Goal: Task Accomplishment & Management: Manage account settings

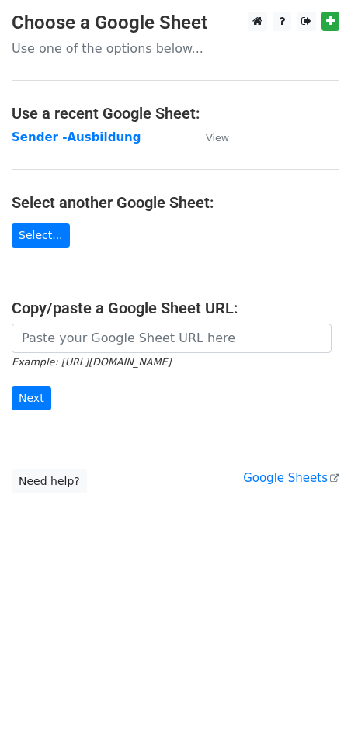
click at [57, 135] on strong "Sender -Ausbildung" at bounding box center [76, 137] width 129 height 14
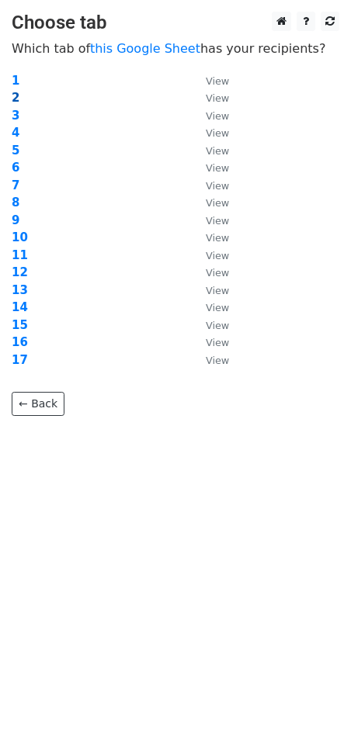
click at [17, 96] on strong "2" at bounding box center [16, 98] width 8 height 14
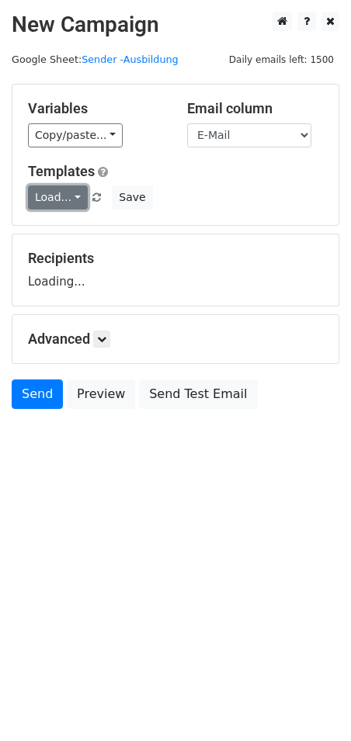
click at [72, 199] on link "Load..." at bounding box center [58, 197] width 60 height 24
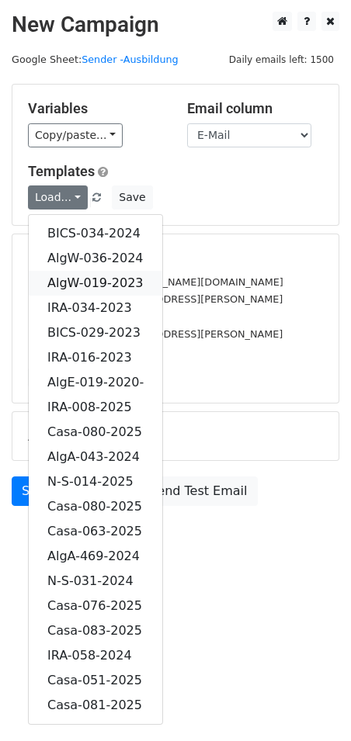
click at [105, 279] on link "AlgW-019-2023" at bounding box center [95, 283] width 133 height 25
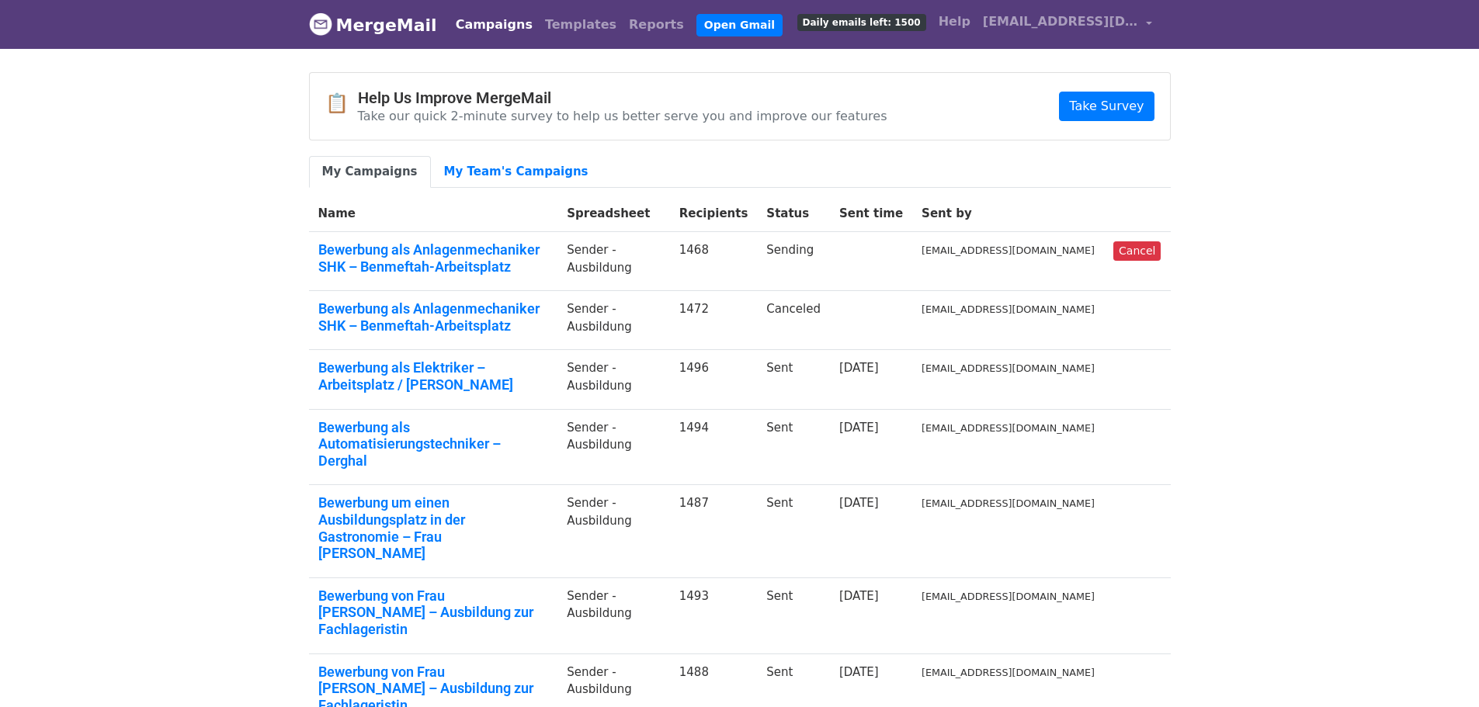
click at [1240, 309] on body "MergeMail Campaigns Templates Reports Open Gmail Daily emails left: 1500 Help c…" at bounding box center [739, 538] width 1479 height 1077
click at [336, 191] on div "My Campaigns My Team's Campaigns" at bounding box center [739, 176] width 885 height 40
click at [345, 169] on link "My Campaigns" at bounding box center [370, 172] width 122 height 32
click at [188, 269] on body "MergeMail Campaigns Templates Reports Open Gmail Daily emails left: 1500 Help […" at bounding box center [739, 538] width 1479 height 1077
click at [383, 253] on link "Bewerbung als Anlagenmechaniker SHK – Benmeftah-Arbeitsplatz" at bounding box center [433, 257] width 231 height 33
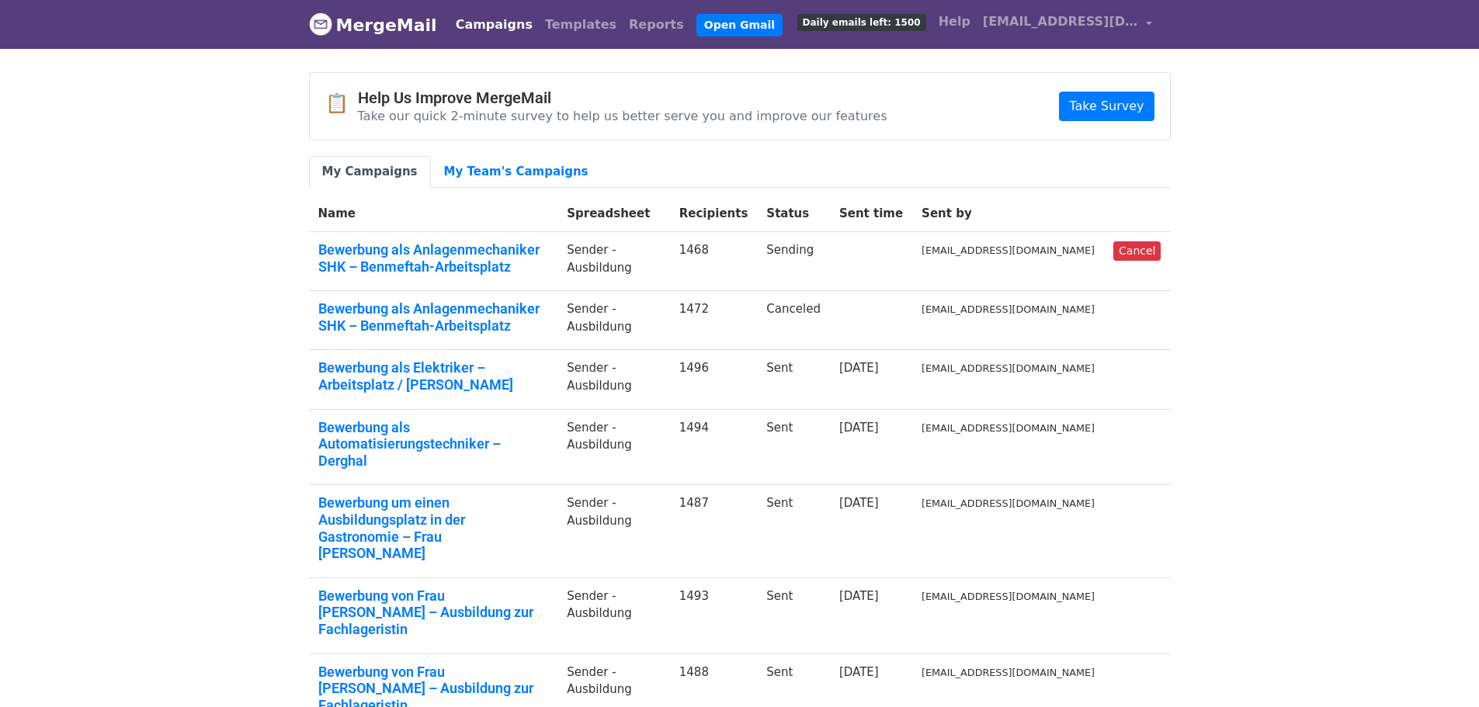
click at [168, 310] on body "MergeMail Campaigns Templates Reports Open Gmail Daily emails left: 1500 Help c…" at bounding box center [739, 538] width 1479 height 1077
click at [467, 169] on link "My Team's Campaigns" at bounding box center [516, 172] width 171 height 32
click at [373, 248] on link "Bewerbung als Anlagenmechaniker SHK – Benmeftah-Arbeitsplatz" at bounding box center [433, 257] width 231 height 33
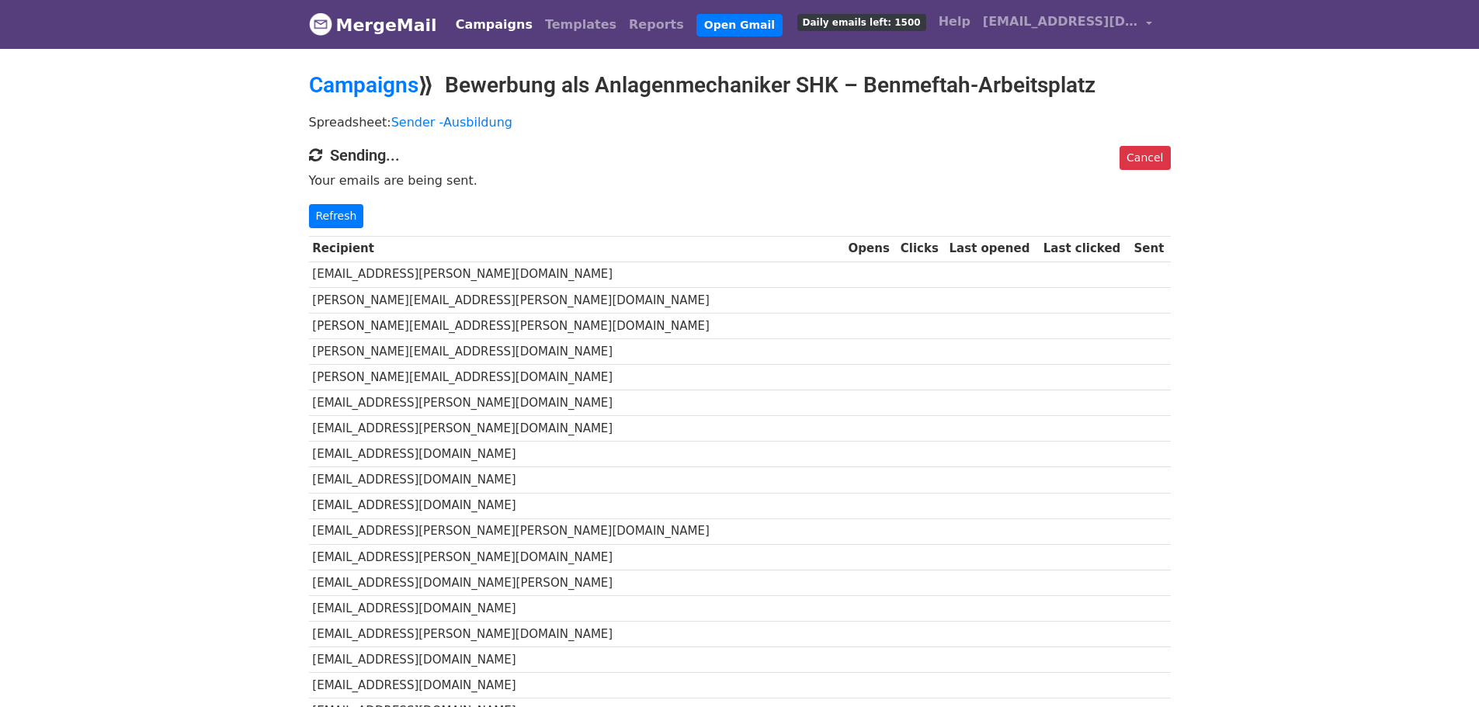
drag, startPoint x: 0, startPoint y: 0, endPoint x: 116, endPoint y: 259, distance: 284.2
drag, startPoint x: 206, startPoint y: 207, endPoint x: 118, endPoint y: 96, distance: 141.5
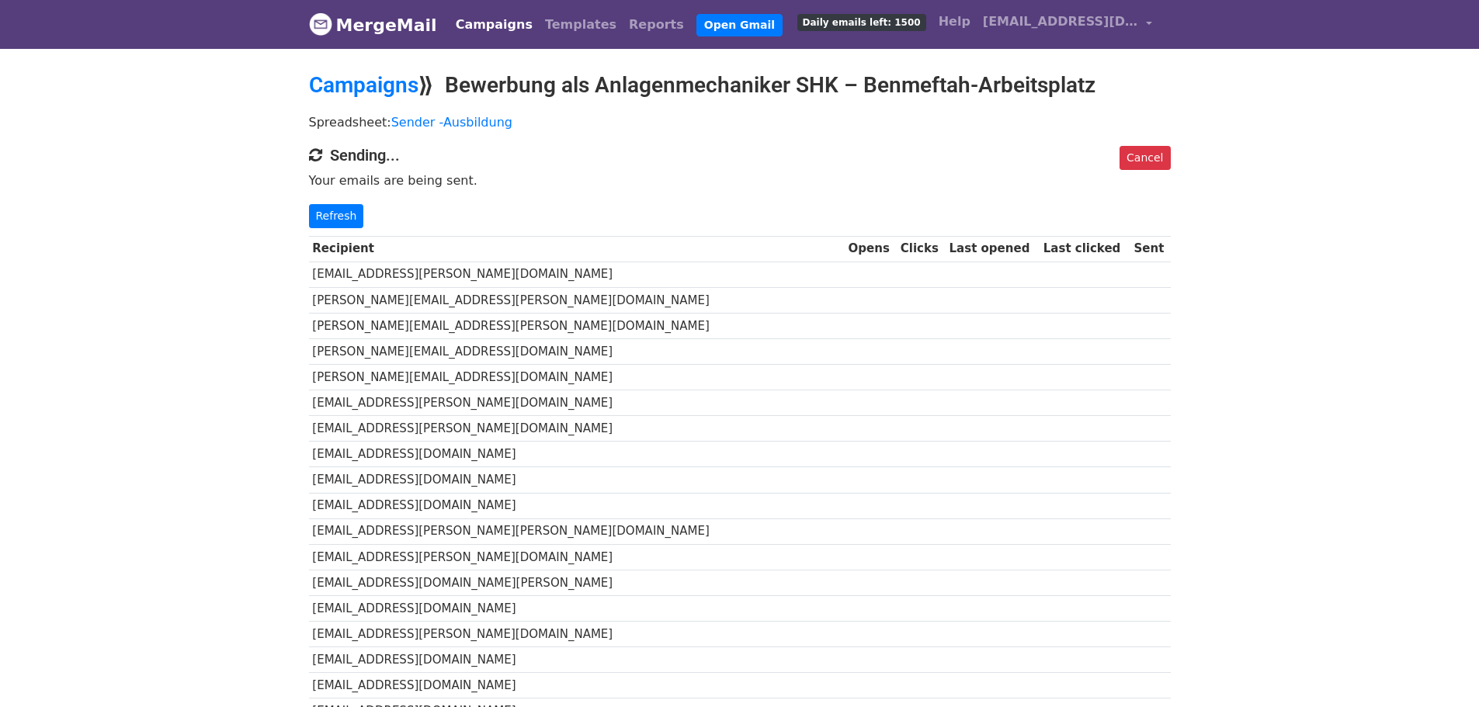
click at [345, 86] on link "Campaigns" at bounding box center [363, 85] width 109 height 26
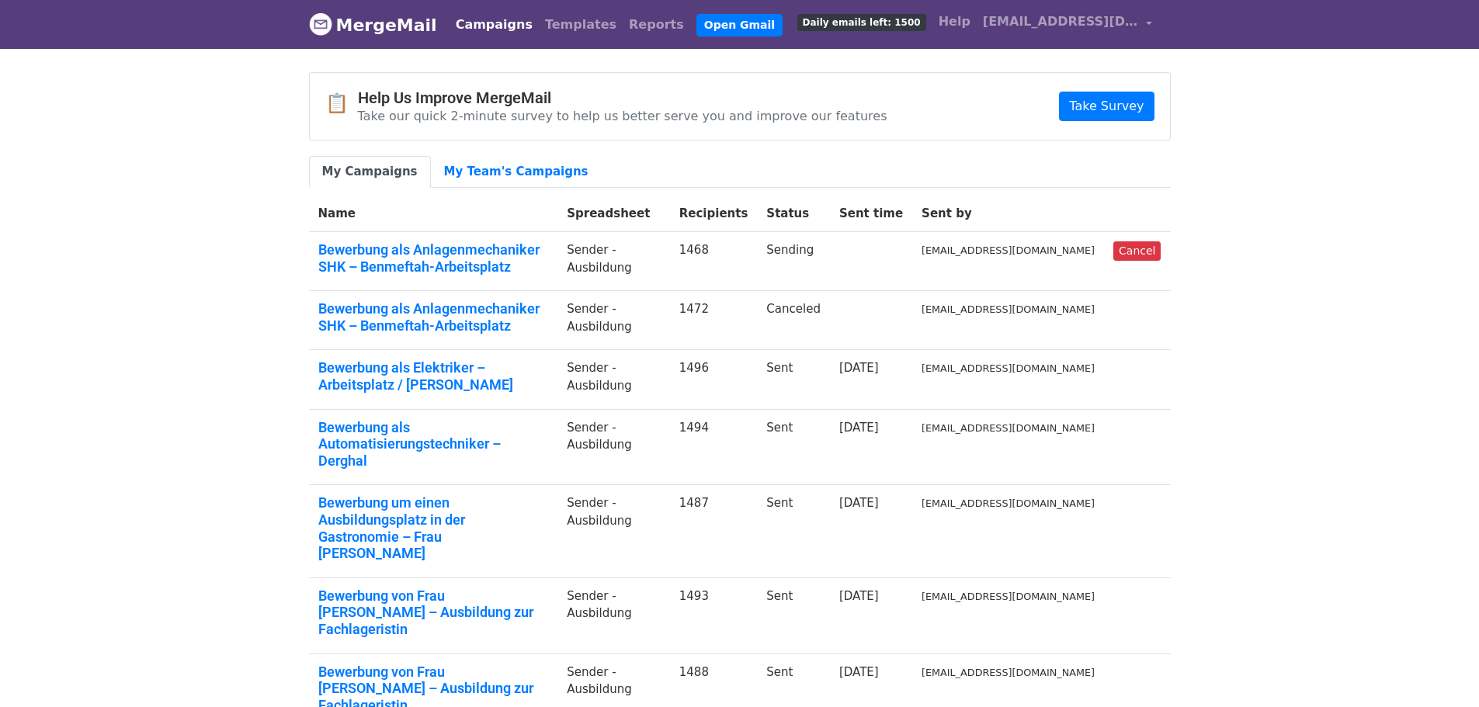
drag, startPoint x: 0, startPoint y: 0, endPoint x: 347, endPoint y: 88, distance: 357.9
click at [347, 88] on div "📋 Help Us Improve MergeMail Take our quick 2-minute survey to help us better se…" at bounding box center [606, 106] width 562 height 36
click at [226, 91] on body "MergeMail Campaigns Templates Reports Open Gmail Daily emails left: 1500 Help […" at bounding box center [739, 538] width 1479 height 1077
click at [196, 292] on body "MergeMail Campaigns Templates Reports Open Gmail Daily emails left: 1500 Help […" at bounding box center [739, 538] width 1479 height 1077
click at [168, 314] on body "MergeMail Campaigns Templates Reports Open Gmail Daily emails left: 1500 Help […" at bounding box center [739, 538] width 1479 height 1077
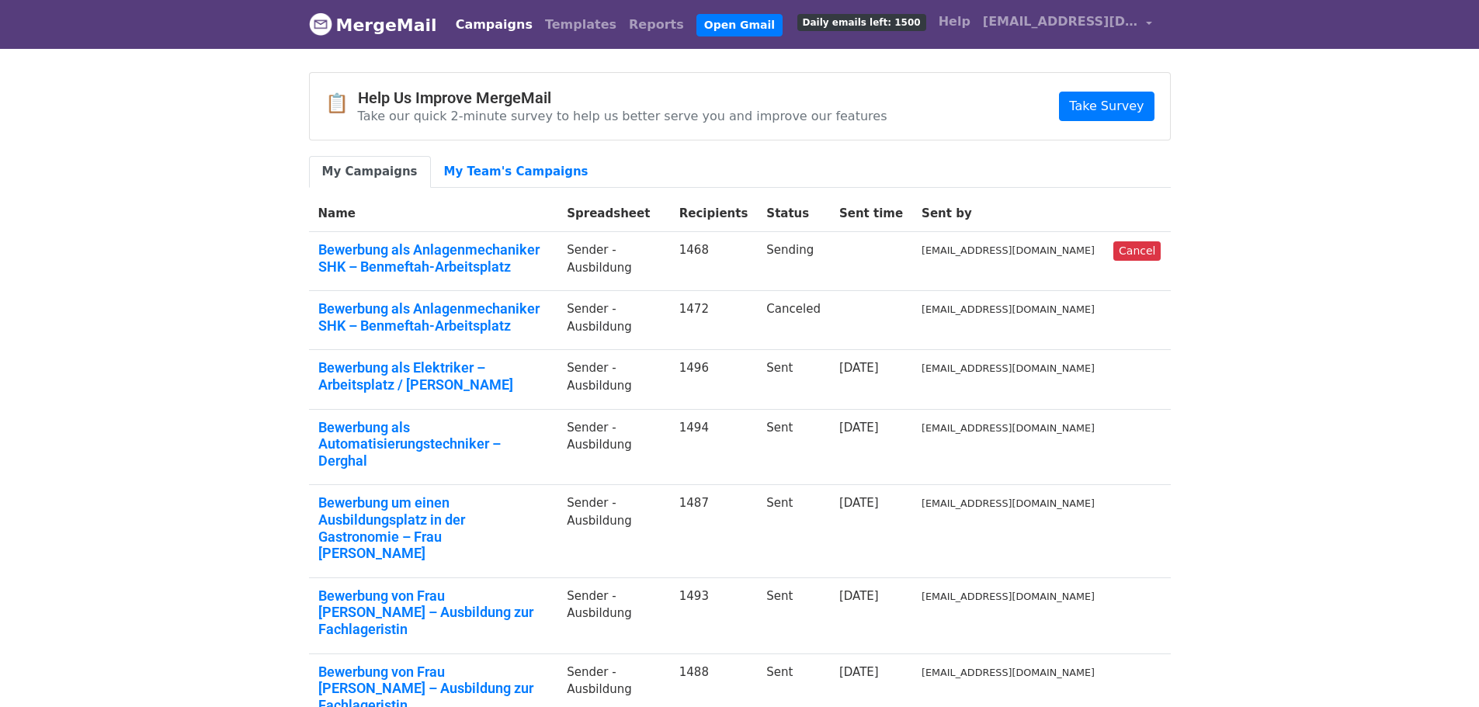
click at [54, 239] on body "MergeMail Campaigns Templates Reports Open Gmail Daily emails left: 1500 Help […" at bounding box center [739, 538] width 1479 height 1077
click at [189, 278] on body "MergeMail Campaigns Templates Reports Open Gmail Daily emails left: 1500 Help […" at bounding box center [739, 538] width 1479 height 1077
click at [197, 355] on body "MergeMail Campaigns Templates Reports Open Gmail Daily emails left: 1500 Help […" at bounding box center [739, 538] width 1479 height 1077
click at [1267, 165] on body "MergeMail Campaigns Templates Reports Open Gmail Daily emails left: 1500 Help […" at bounding box center [739, 538] width 1479 height 1077
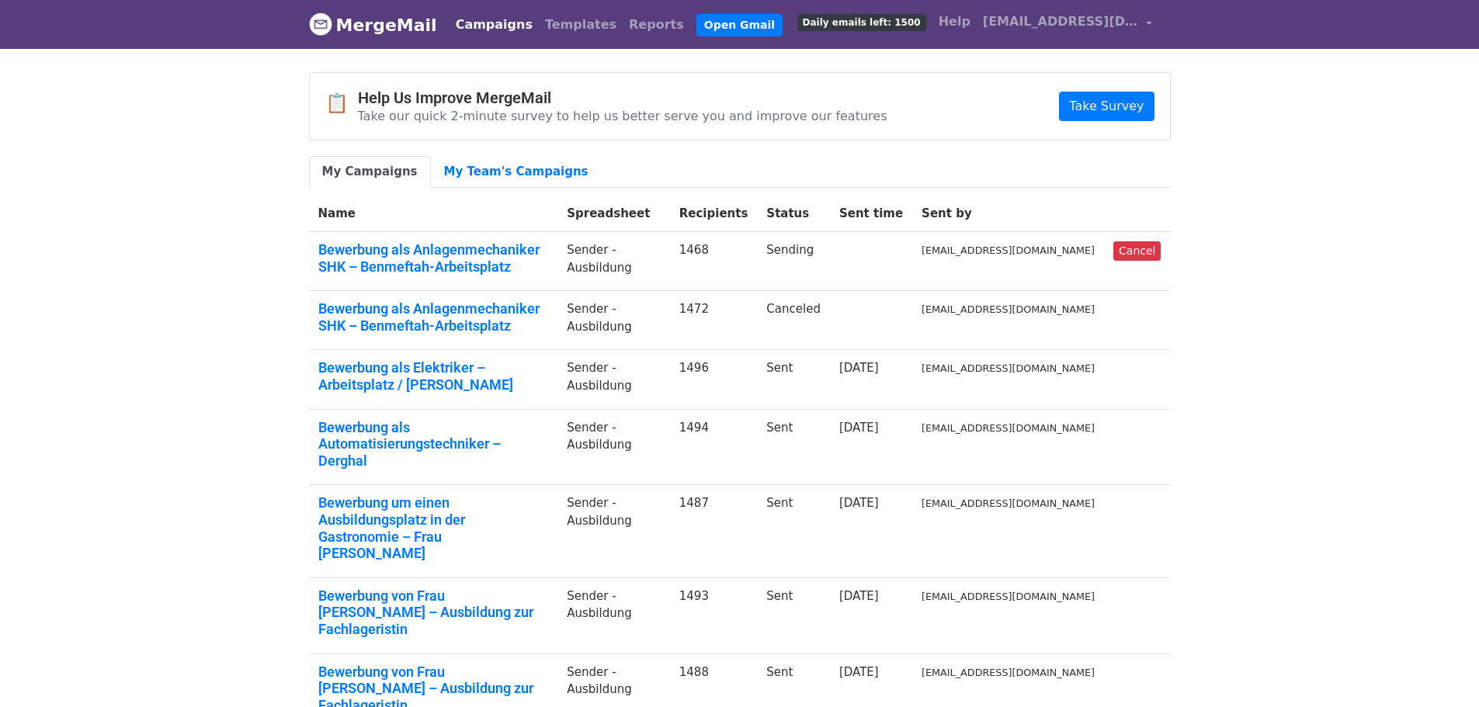
drag, startPoint x: 166, startPoint y: 208, endPoint x: 338, endPoint y: 2, distance: 268.4
click at [167, 207] on body "MergeMail Campaigns Templates Reports Open Gmail Daily emails left: 1500 Help […" at bounding box center [739, 538] width 1479 height 1077
click at [1278, 338] on body "MergeMail Campaigns Templates Reports Open Gmail Daily emails left: 1500 Help […" at bounding box center [739, 538] width 1479 height 1077
click at [165, 271] on body "MergeMail Campaigns Templates Reports Open Gmail Daily emails left: 1500 Help […" at bounding box center [739, 538] width 1479 height 1077
click at [1310, 238] on body "MergeMail Campaigns Templates Reports Open Gmail Daily emails left: 1500 Help c…" at bounding box center [739, 538] width 1479 height 1077
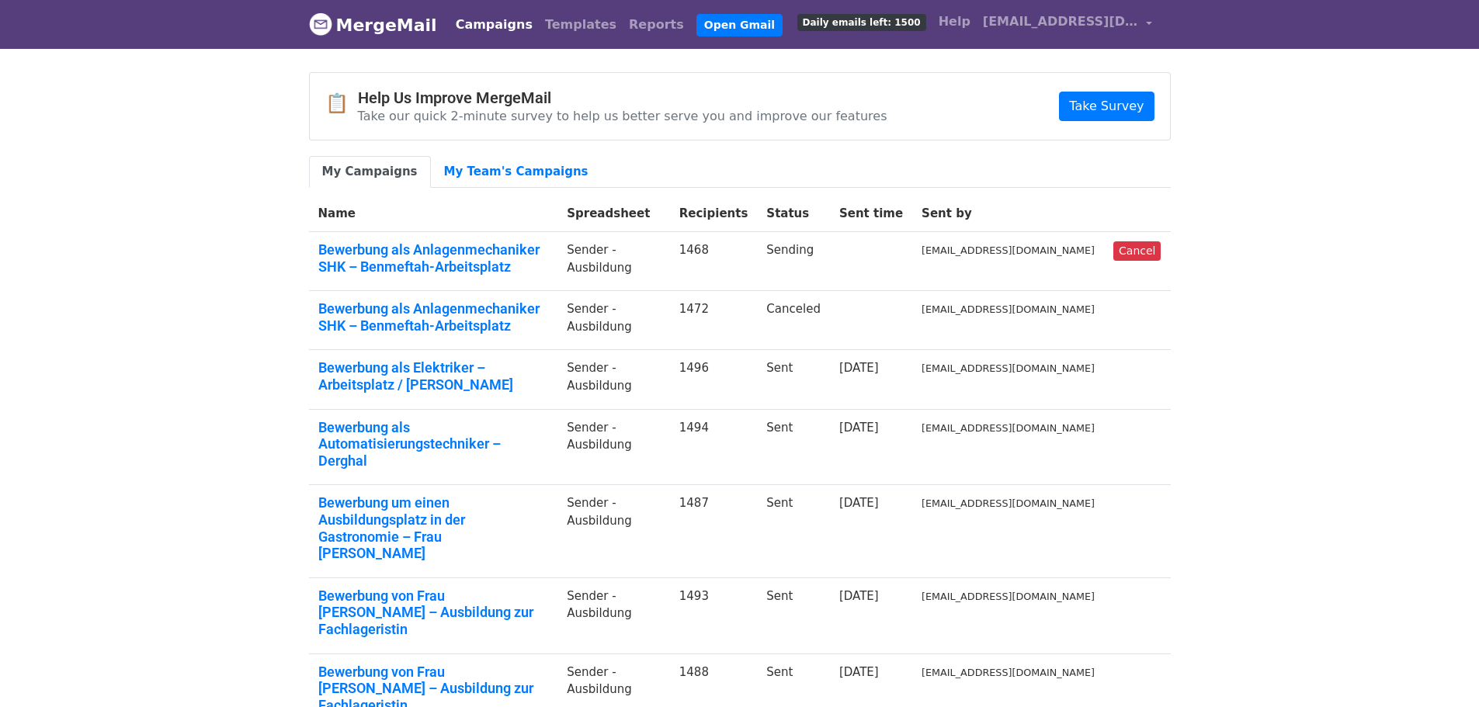
click at [1373, 348] on body "MergeMail Campaigns Templates Reports Open Gmail Daily emails left: 1500 Help c…" at bounding box center [739, 538] width 1479 height 1077
drag, startPoint x: 1324, startPoint y: 329, endPoint x: 1244, endPoint y: 317, distance: 80.9
click at [1326, 329] on body "MergeMail Campaigns Templates Reports Open Gmail Daily emails left: 1500 Help c…" at bounding box center [739, 538] width 1479 height 1077
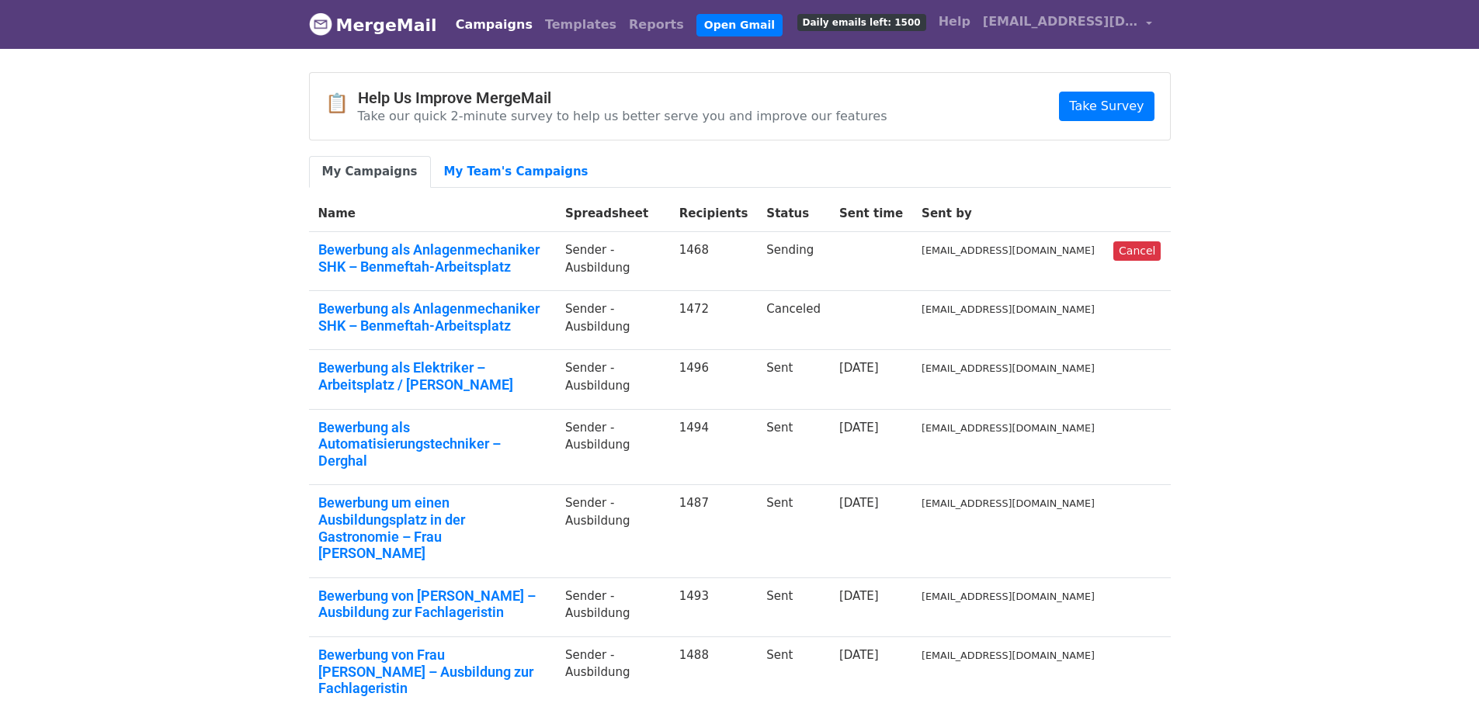
click at [192, 373] on body "MergeMail Campaigns Templates Reports Open Gmail Daily emails left: 1500 Help […" at bounding box center [739, 513] width 1479 height 1026
click at [407, 246] on link "Bewerbung als Anlagenmechaniker SHK – Benmeftah-Arbeitsplatz" at bounding box center [432, 257] width 228 height 33
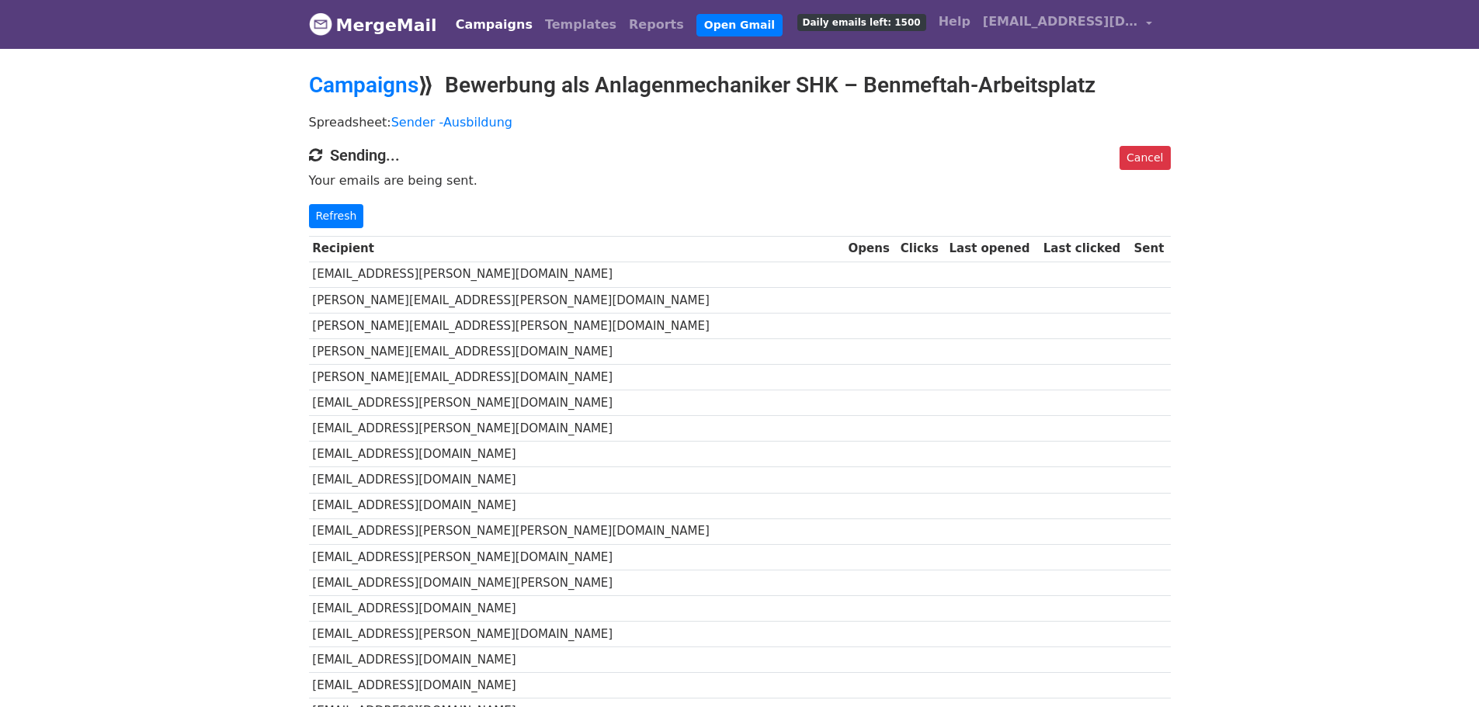
click at [384, 279] on td "feistle@wrage-partner.de" at bounding box center [577, 275] width 536 height 26
click at [366, 84] on link "Campaigns" at bounding box center [363, 85] width 109 height 26
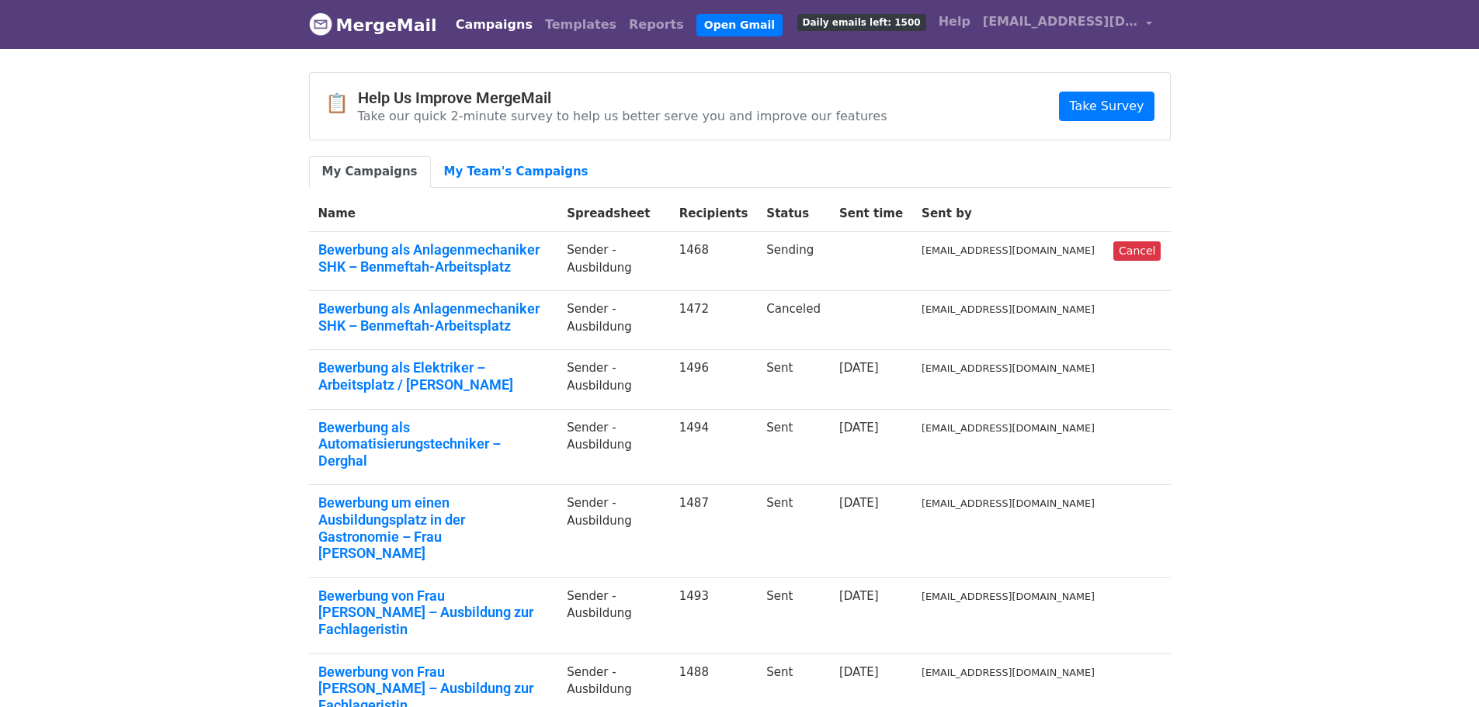
click at [182, 206] on body "MergeMail Campaigns Templates Reports Open Gmail Daily emails left: 1500 Help […" at bounding box center [739, 538] width 1479 height 1077
click at [177, 358] on body "MergeMail Campaigns Templates Reports Open Gmail Daily emails left: 1500 Help c…" at bounding box center [739, 538] width 1479 height 1077
click at [1311, 259] on body "MergeMail Campaigns Templates Reports Open Gmail Daily emails left: 1500 Help […" at bounding box center [739, 538] width 1479 height 1077
click at [473, 26] on link "Campaigns" at bounding box center [493, 24] width 89 height 31
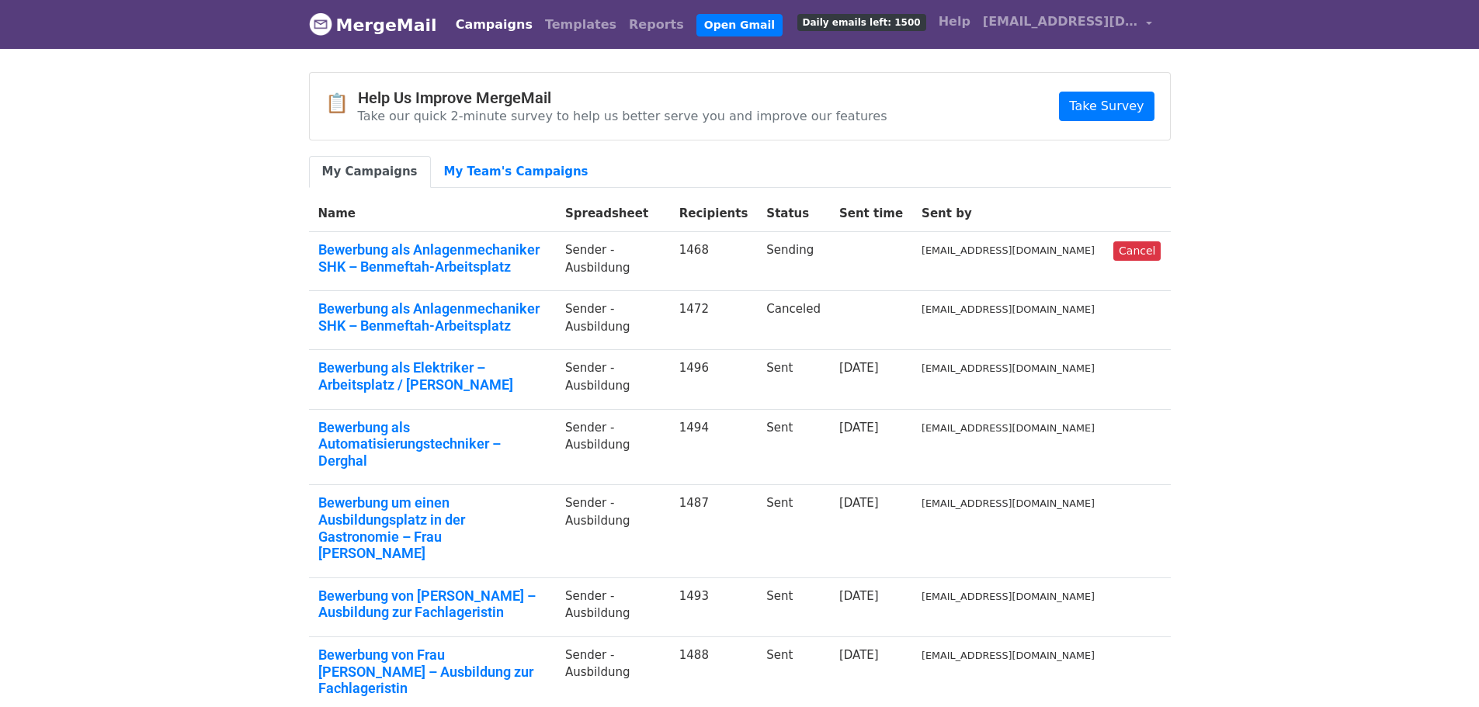
click at [1282, 140] on body "MergeMail Campaigns Templates Reports Open Gmail Daily emails left: 1500 Help […" at bounding box center [739, 513] width 1479 height 1026
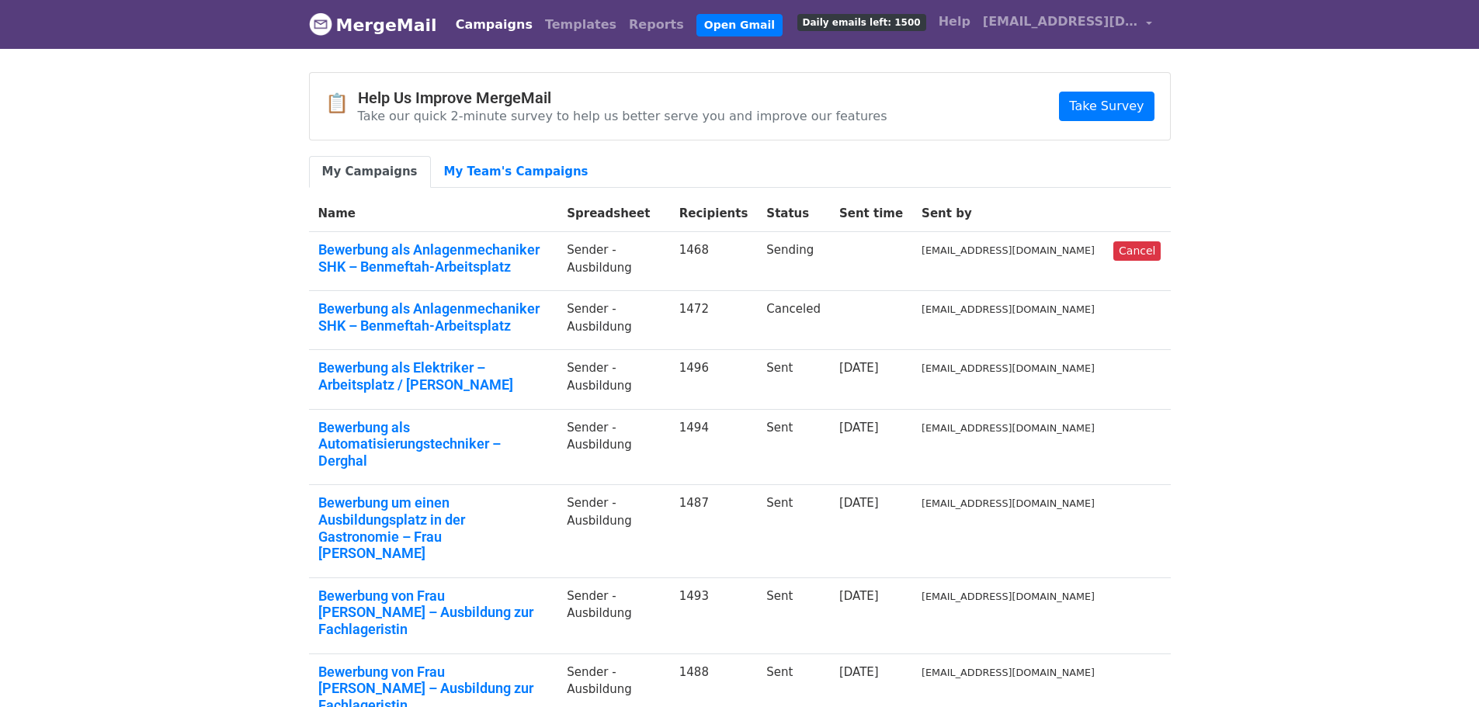
click at [140, 213] on body "MergeMail Campaigns Templates Reports Open Gmail Daily emails left: 1500 Help […" at bounding box center [739, 538] width 1479 height 1077
click at [132, 208] on body "MergeMail Campaigns Templates Reports Open Gmail Daily emails left: 1500 Help […" at bounding box center [739, 538] width 1479 height 1077
click at [403, 250] on link "Bewerbung als Anlagenmechaniker SHK – Benmeftah-Arbeitsplatz" at bounding box center [433, 257] width 231 height 33
click at [111, 167] on body "MergeMail Campaigns Templates Reports Open Gmail Daily emails left: 1500 Help […" at bounding box center [739, 538] width 1479 height 1077
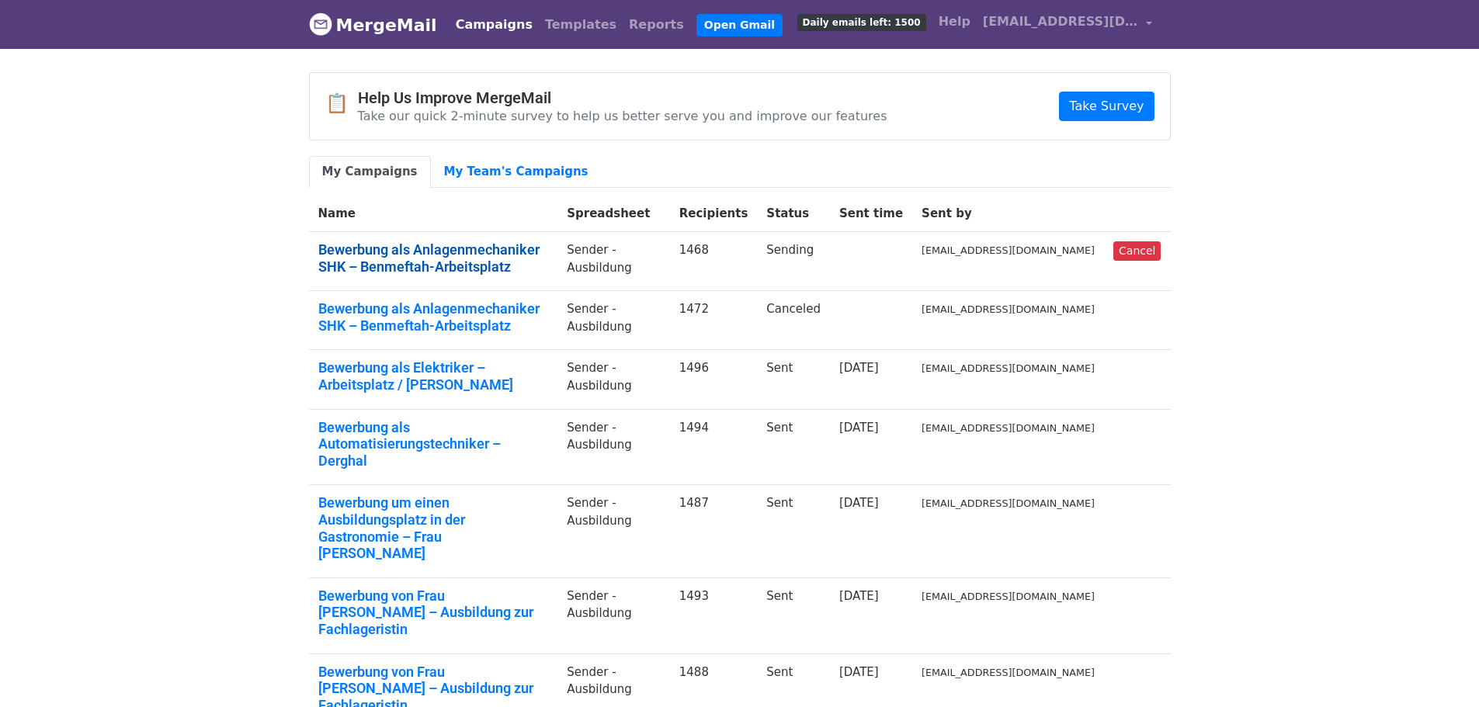
click at [361, 241] on link "Bewerbung als Anlagenmechaniker SHK – Benmeftah-Arbeitsplatz" at bounding box center [433, 257] width 231 height 33
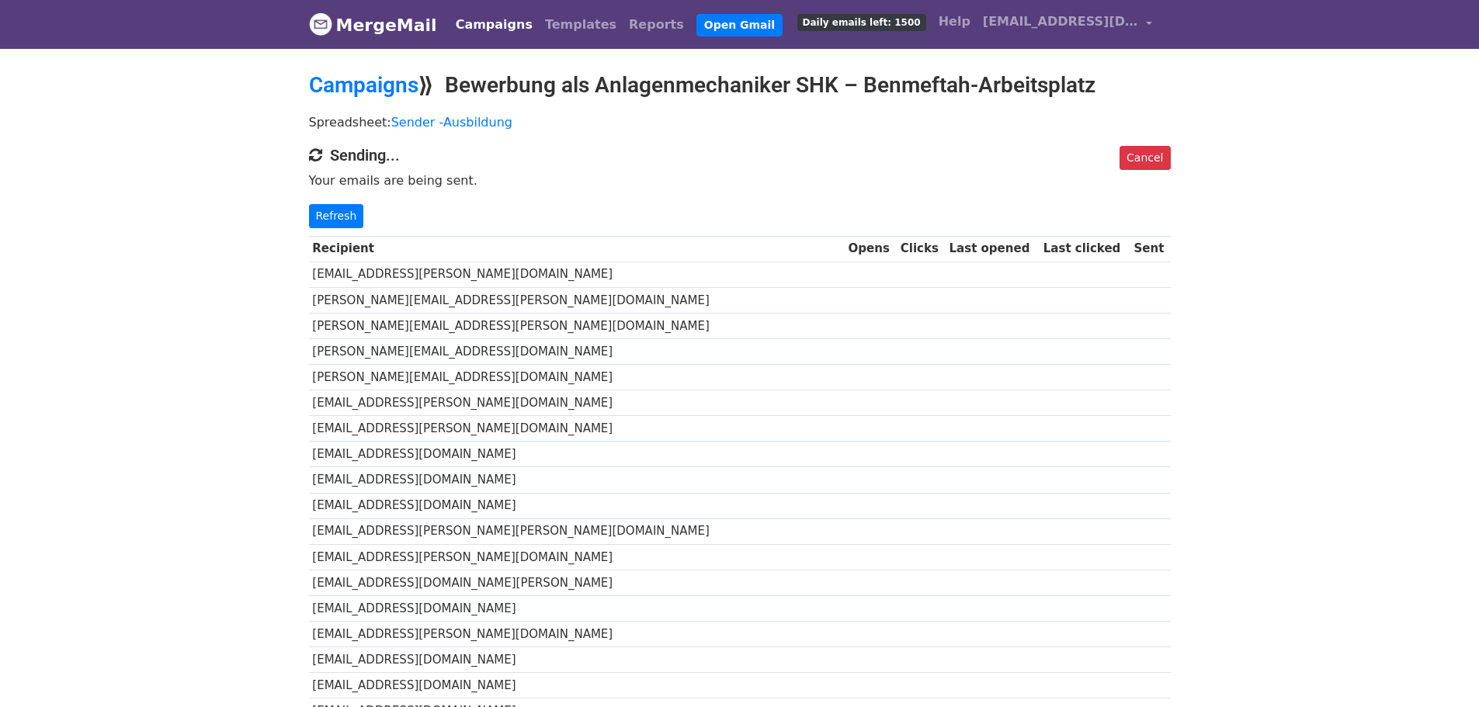
click at [329, 87] on link "Campaigns" at bounding box center [363, 85] width 109 height 26
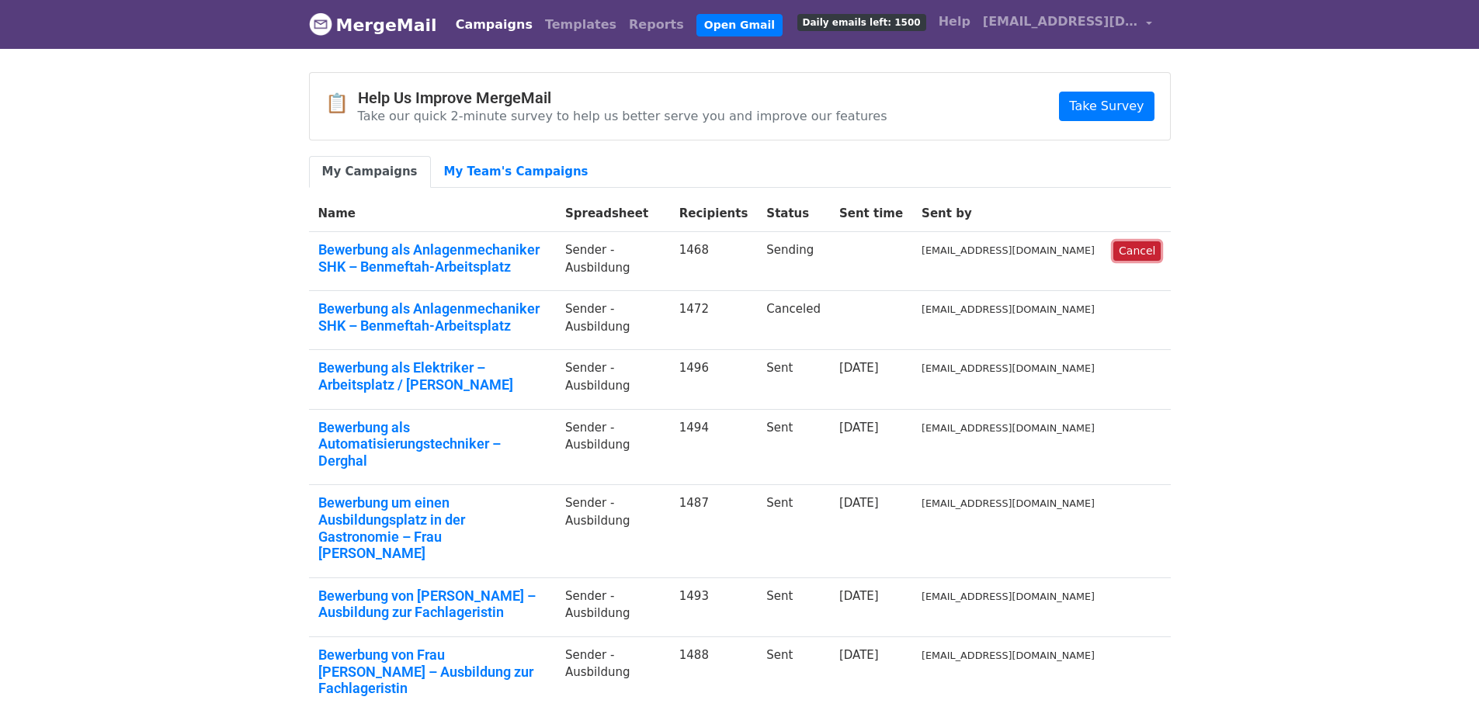
click at [1142, 254] on link "Cancel" at bounding box center [1136, 250] width 47 height 19
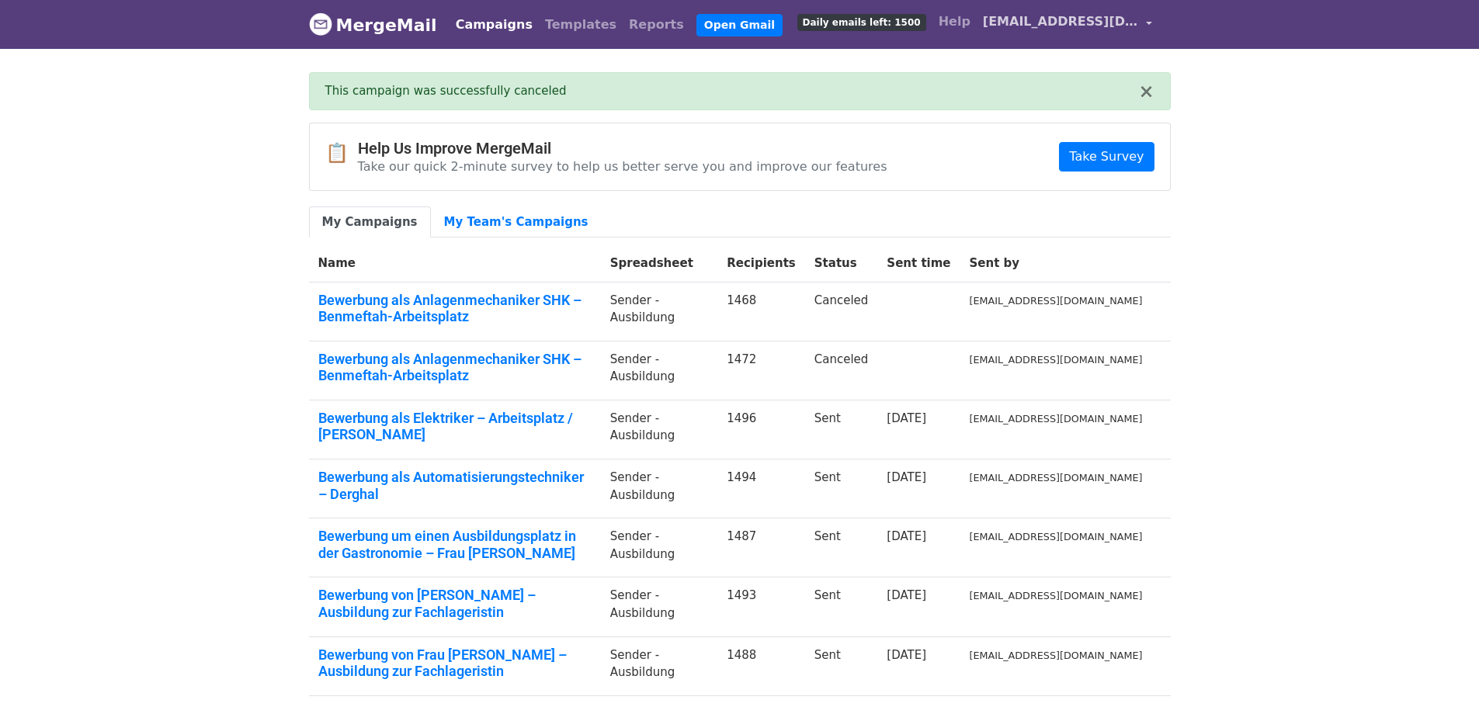
drag, startPoint x: 0, startPoint y: 0, endPoint x: 1125, endPoint y: 23, distance: 1125.6
click at [1125, 23] on span "[EMAIL_ADDRESS][DOMAIN_NAME]" at bounding box center [1060, 21] width 155 height 19
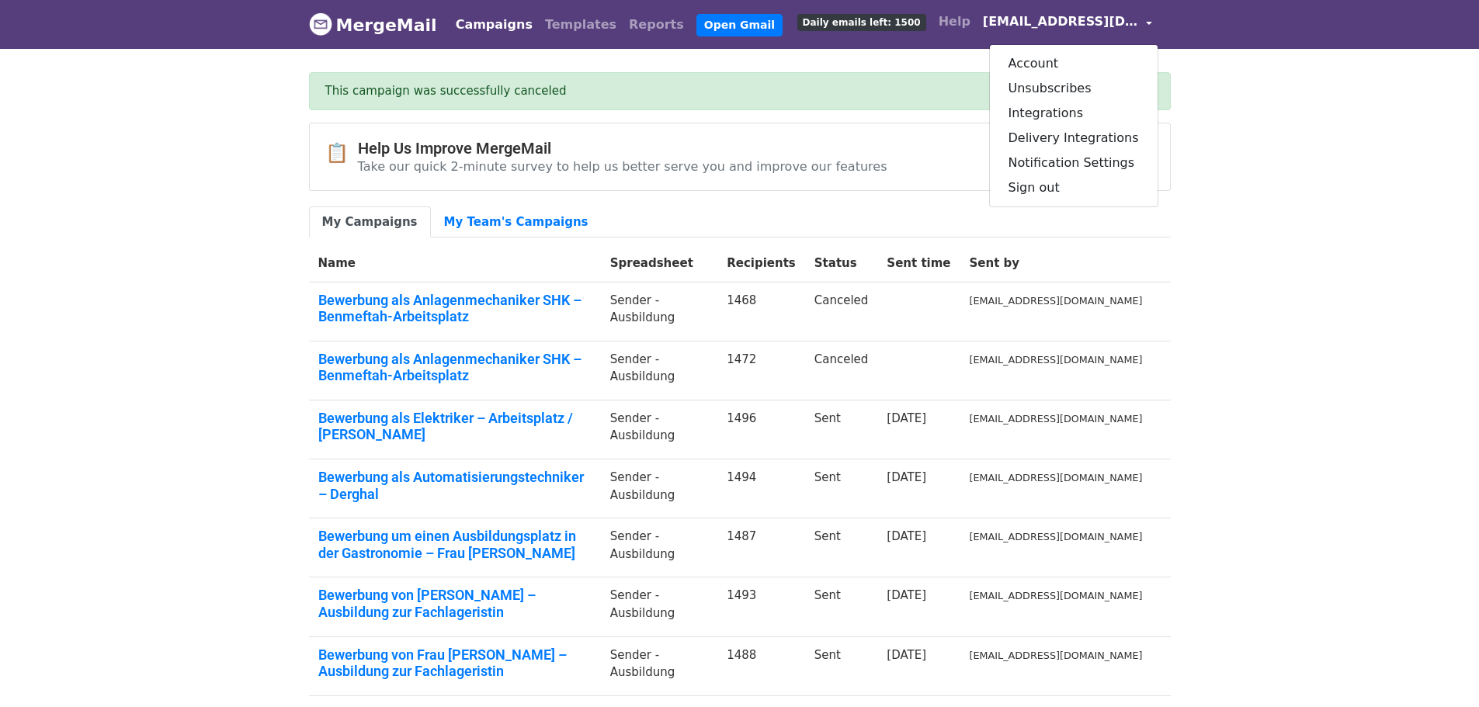
drag, startPoint x: 1048, startPoint y: 201, endPoint x: 1052, endPoint y: 193, distance: 8.7
click at [1048, 198] on div "Account Unsubscribes Integrations Delivery Integrations Notification Settings S…" at bounding box center [1073, 125] width 169 height 163
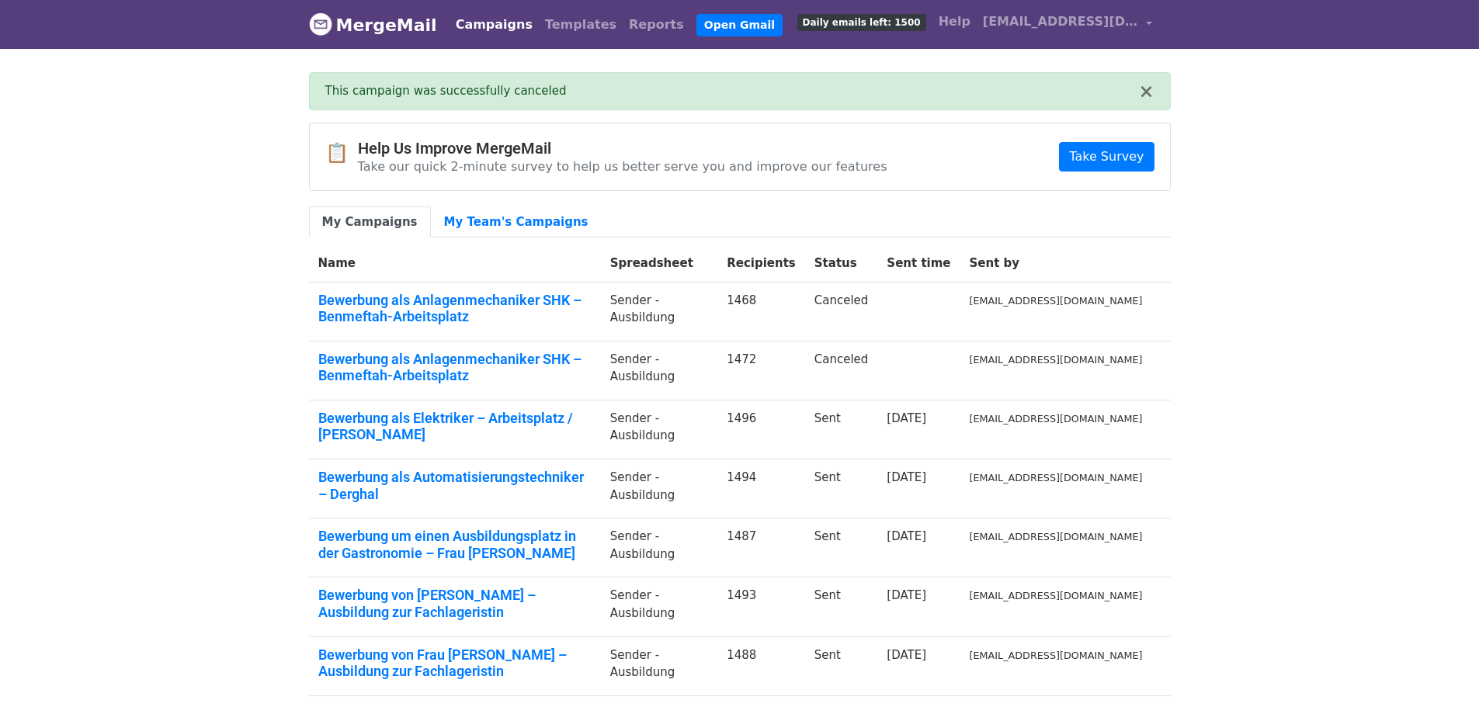
click at [1052, 193] on div "📋 Help Us Improve MergeMail Take our quick 2-minute survey to help us better se…" at bounding box center [739, 519] width 885 height 792
click at [1135, 27] on span "[EMAIL_ADDRESS][DOMAIN_NAME]" at bounding box center [1060, 21] width 155 height 19
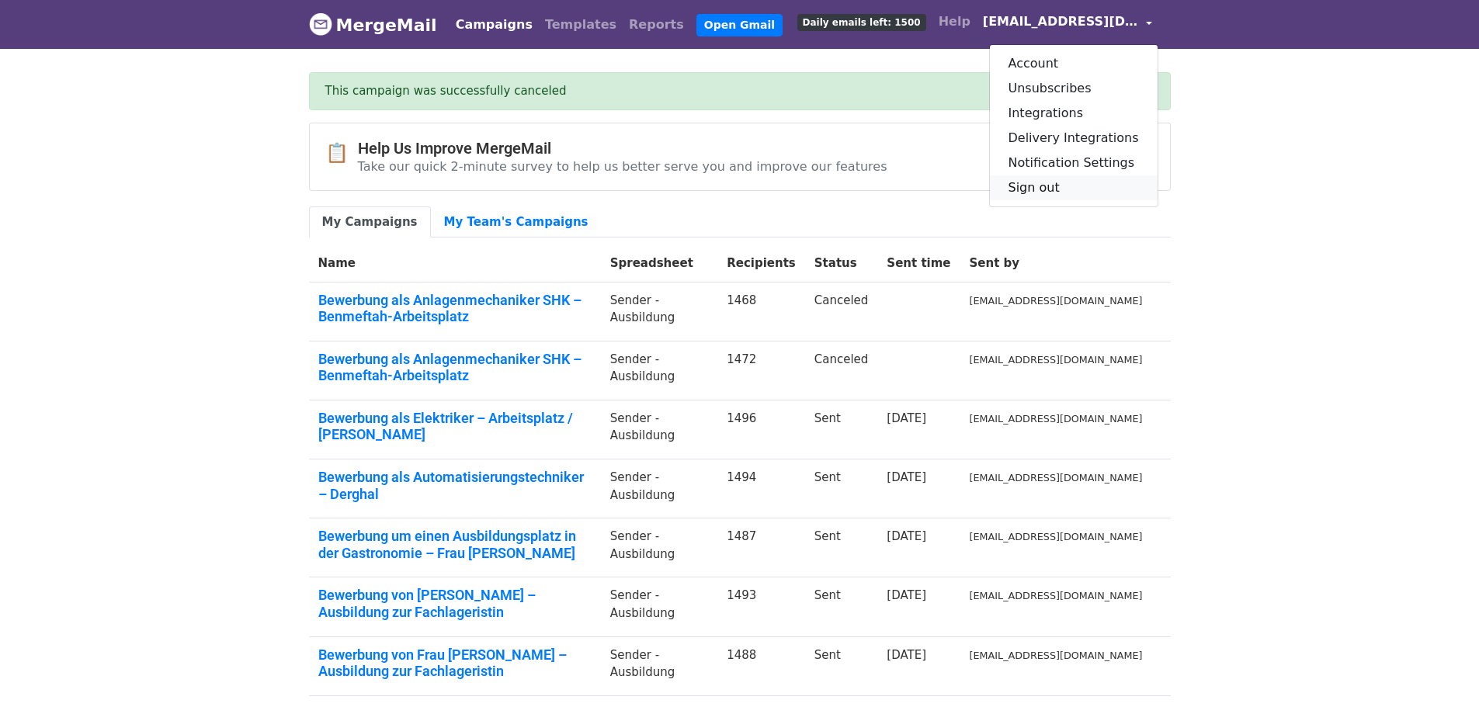
click at [1060, 179] on link "Sign out" at bounding box center [1074, 187] width 168 height 25
